Goal: Answer question/provide support

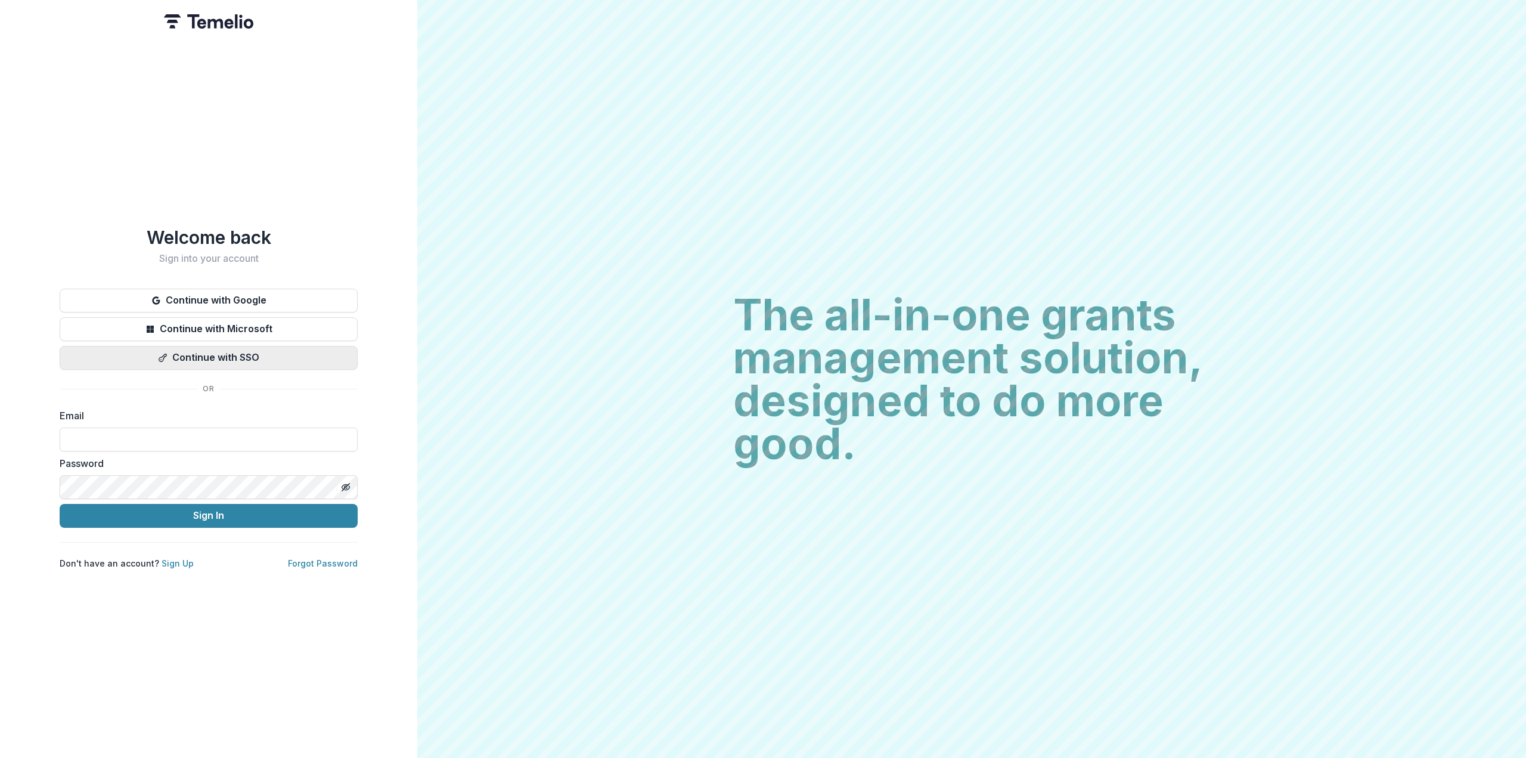
click at [217, 357] on button "Continue with SSO" at bounding box center [209, 358] width 298 height 24
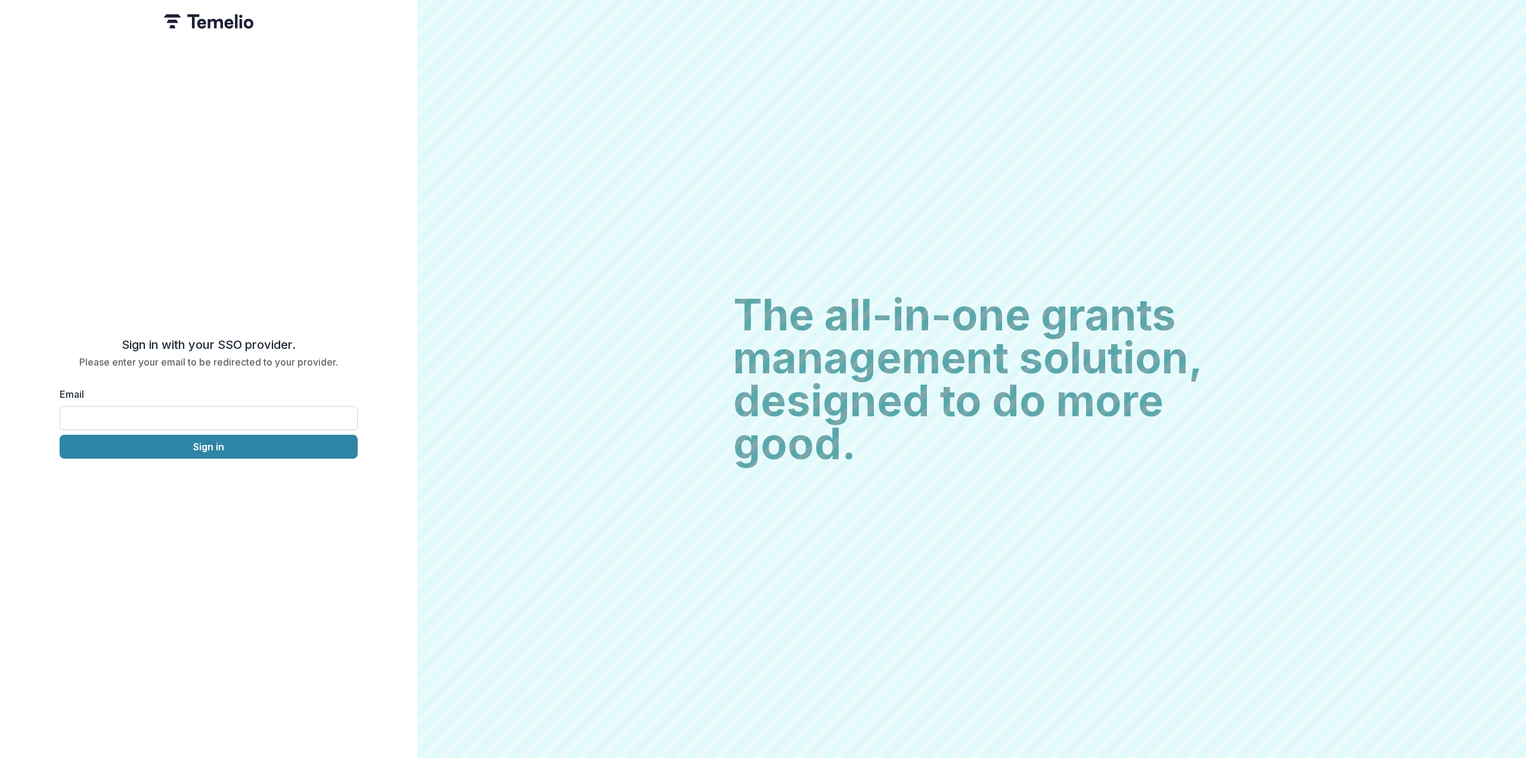
click at [173, 418] on input "Email" at bounding box center [209, 418] width 298 height 24
type input "**********"
click at [175, 442] on button "Sign in" at bounding box center [209, 447] width 298 height 24
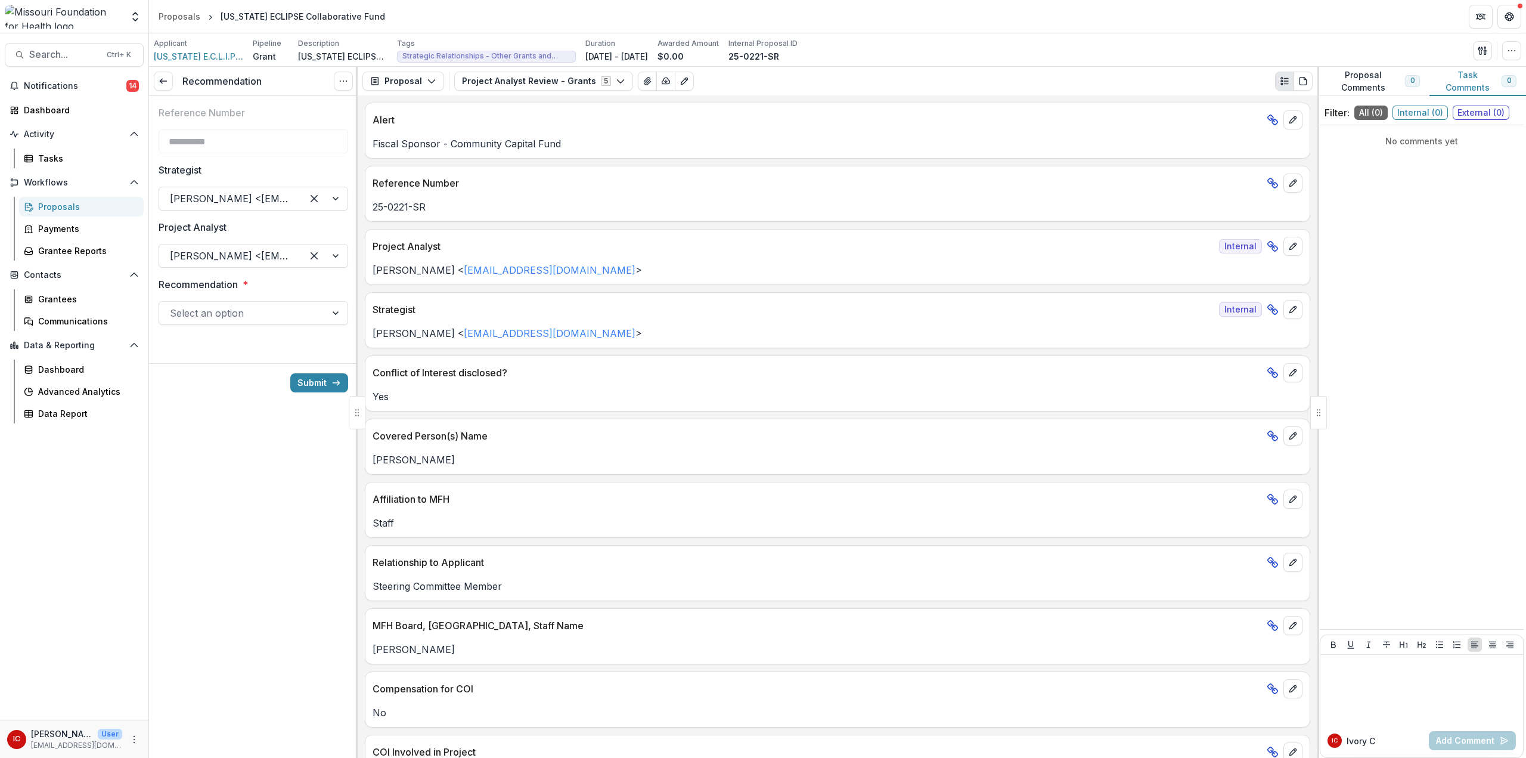
click at [224, 314] on div at bounding box center [242, 313] width 145 height 17
click at [210, 346] on div "Recommend" at bounding box center [253, 341] width 185 height 22
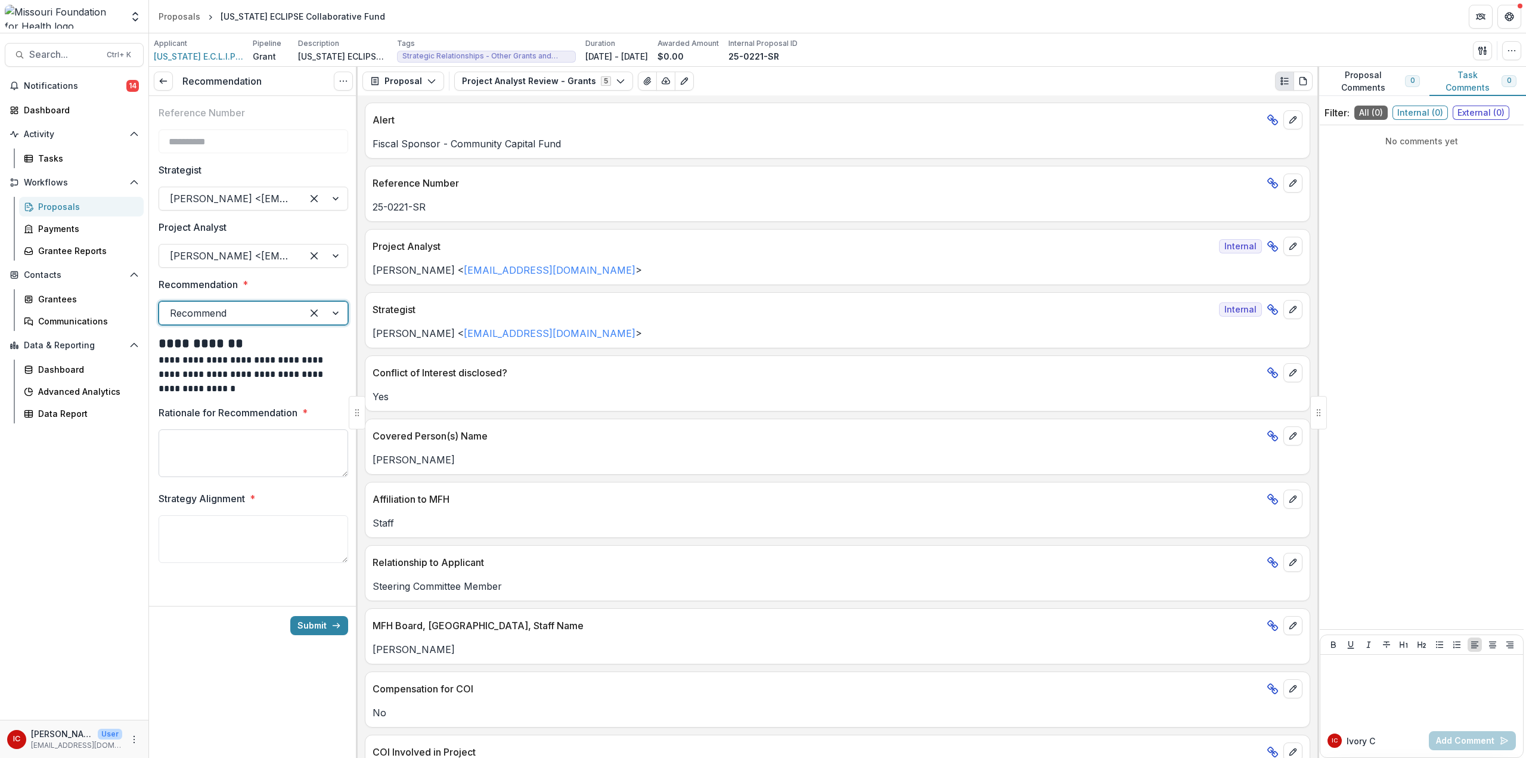
click at [266, 447] on textarea "Rationale for Recommendation *" at bounding box center [254, 453] width 190 height 48
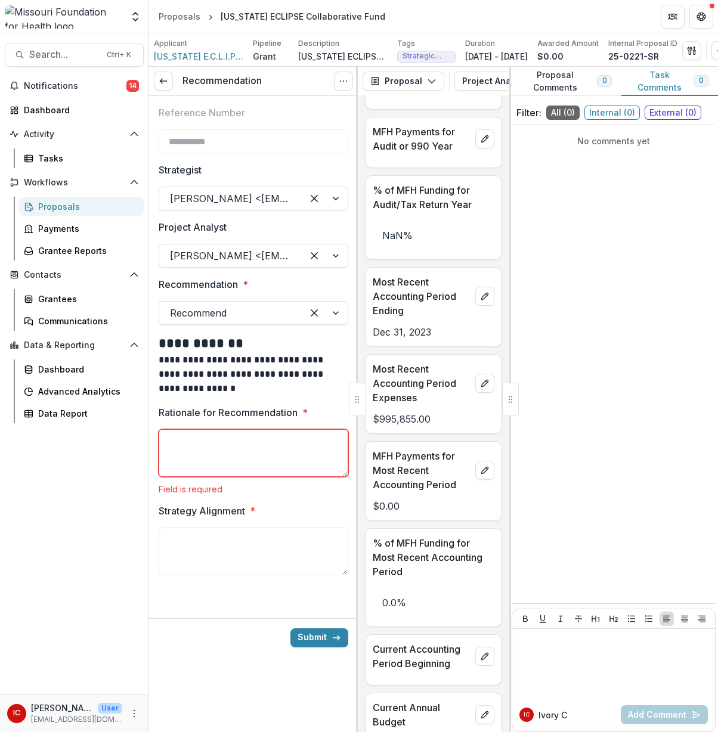
scroll to position [2494, 0]
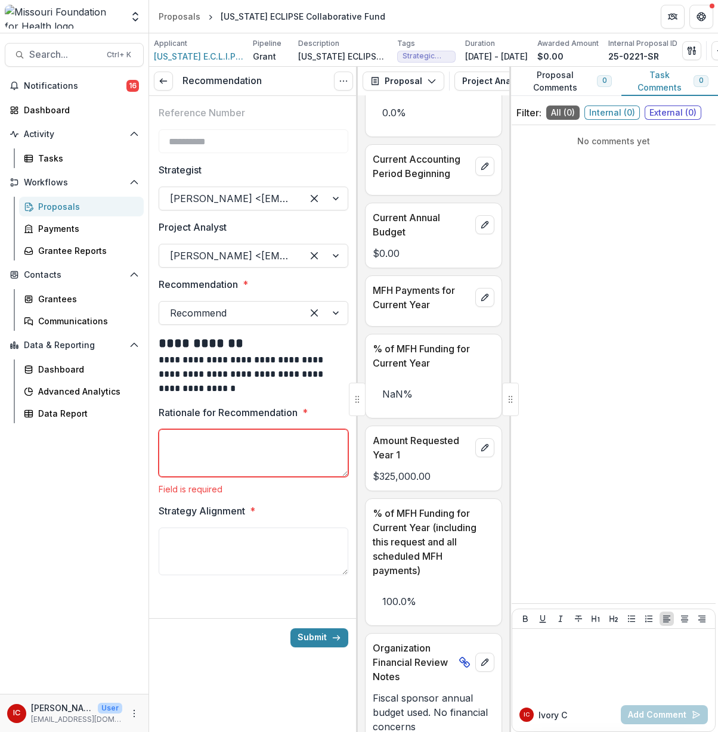
click at [202, 454] on textarea "Rationale for Recommendation *" at bounding box center [254, 453] width 190 height 48
